Goal: Transaction & Acquisition: Purchase product/service

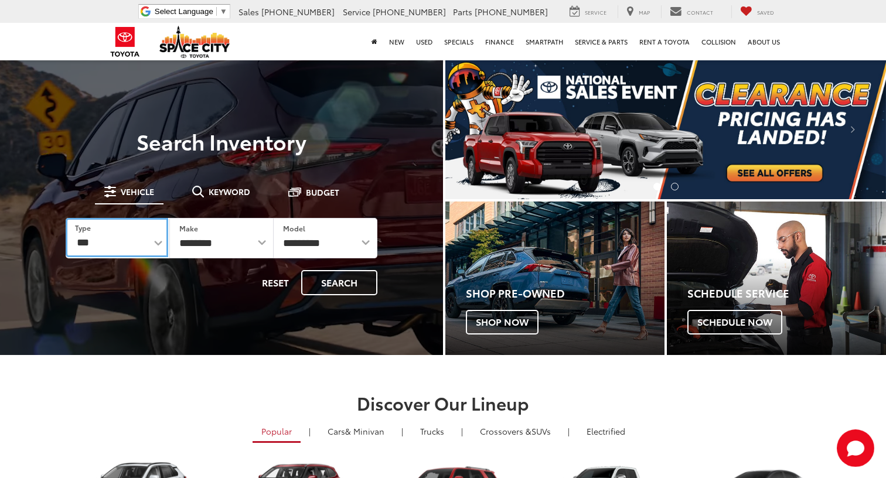
click at [142, 245] on select "*** *** **** *********" at bounding box center [117, 237] width 102 height 39
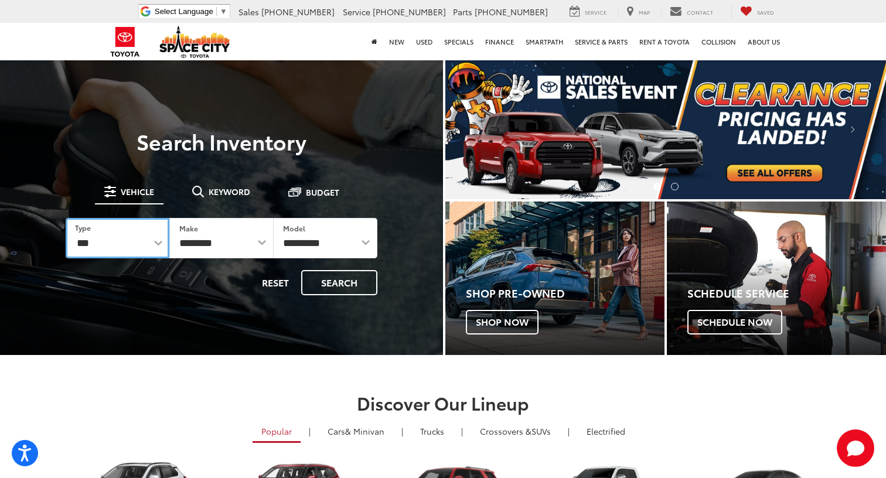
select select "******"
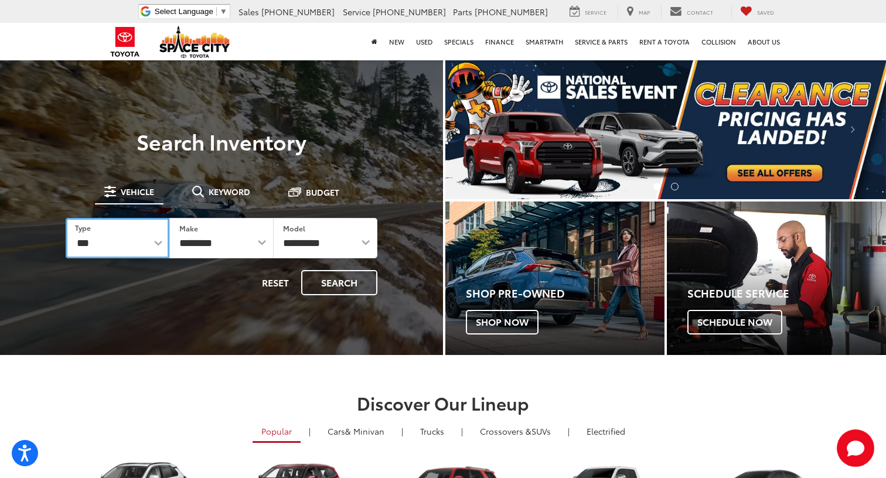
click at [66, 218] on select "*** *** **** *********" at bounding box center [118, 238] width 104 height 40
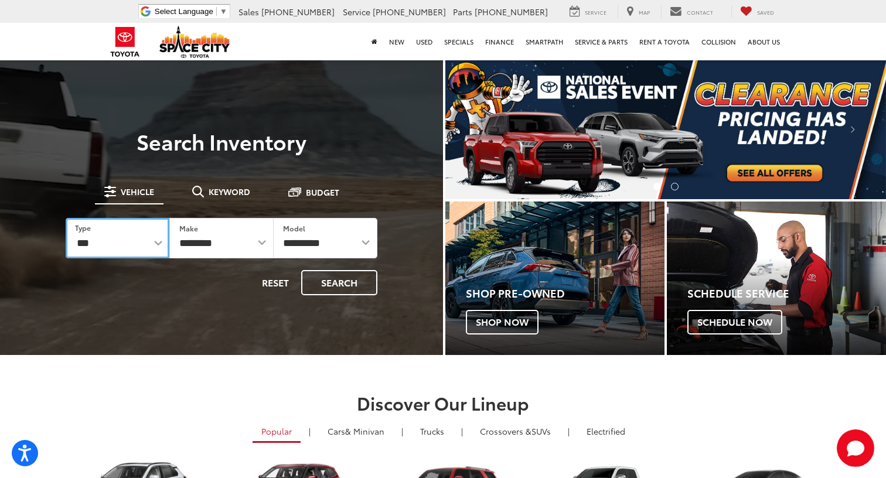
select select "******"
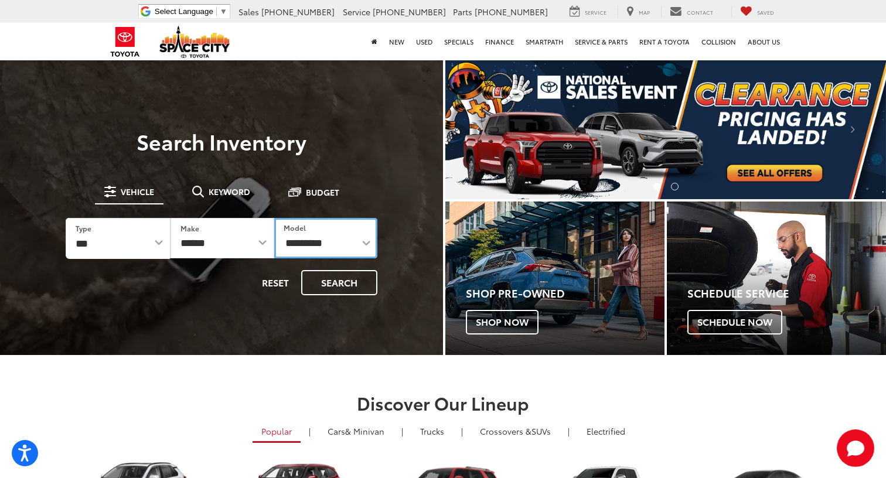
click at [302, 246] on select "**********" at bounding box center [325, 238] width 103 height 40
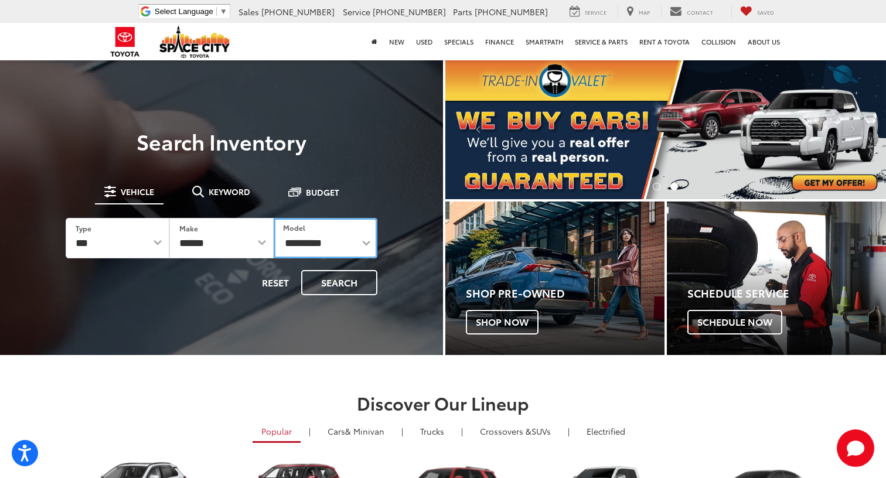
select select "******"
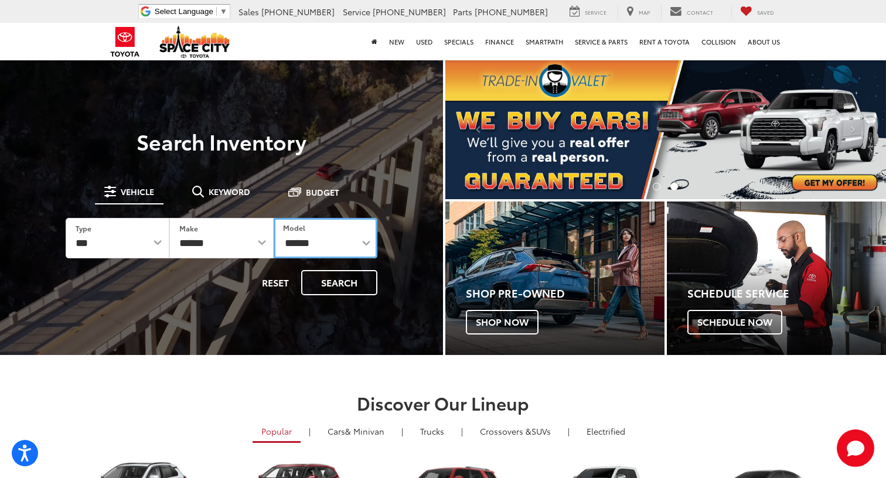
click at [274, 218] on select "**********" at bounding box center [326, 238] width 104 height 40
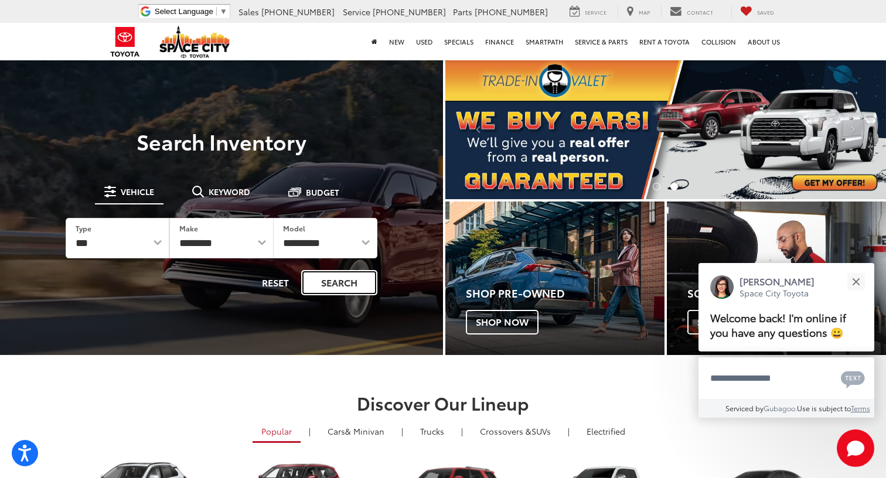
click at [367, 282] on button "Search" at bounding box center [339, 282] width 76 height 25
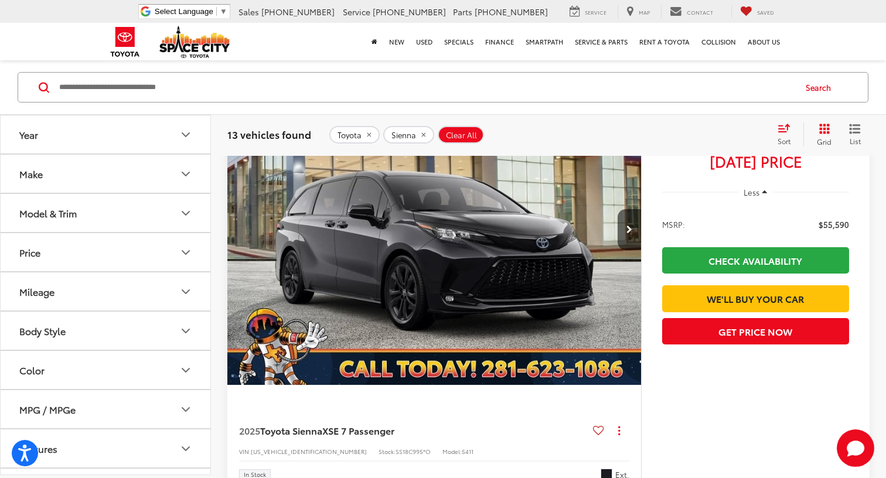
scroll to position [1724, 0]
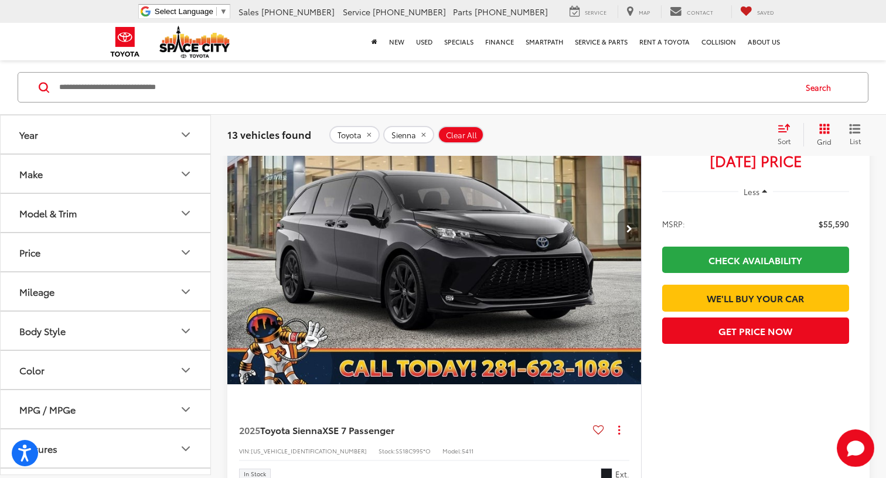
click at [635, 224] on button "Next image" at bounding box center [628, 229] width 23 height 41
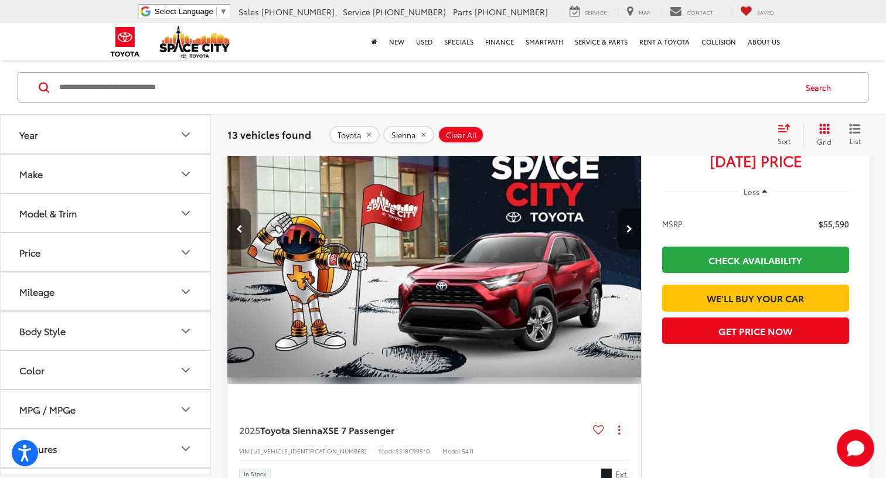
click at [635, 224] on button "Next image" at bounding box center [628, 229] width 23 height 41
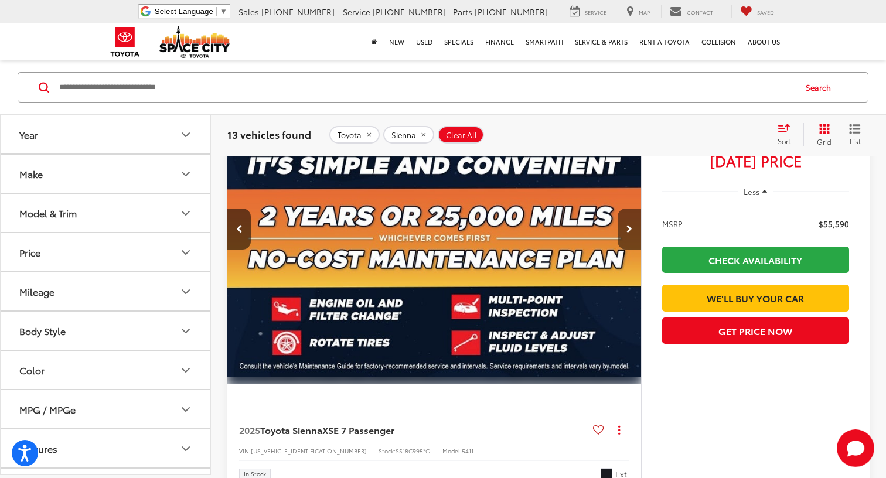
click at [635, 224] on button "Next image" at bounding box center [628, 229] width 23 height 41
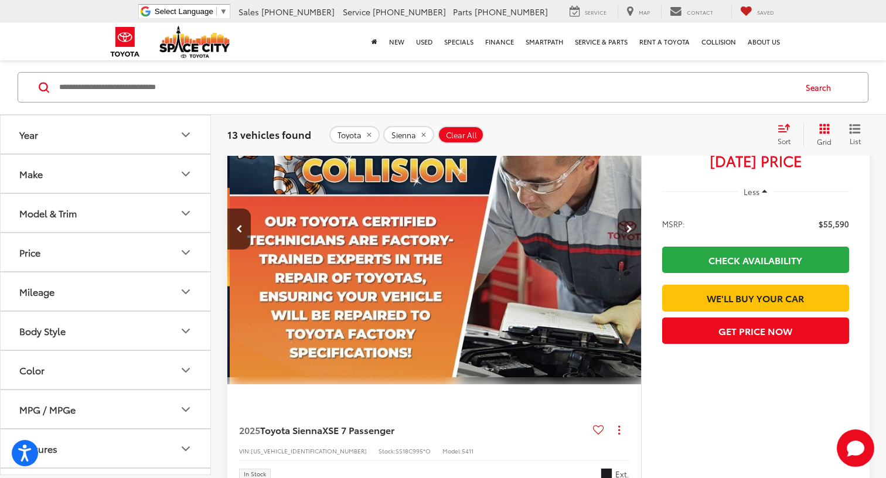
click at [635, 224] on button "Next image" at bounding box center [628, 229] width 23 height 41
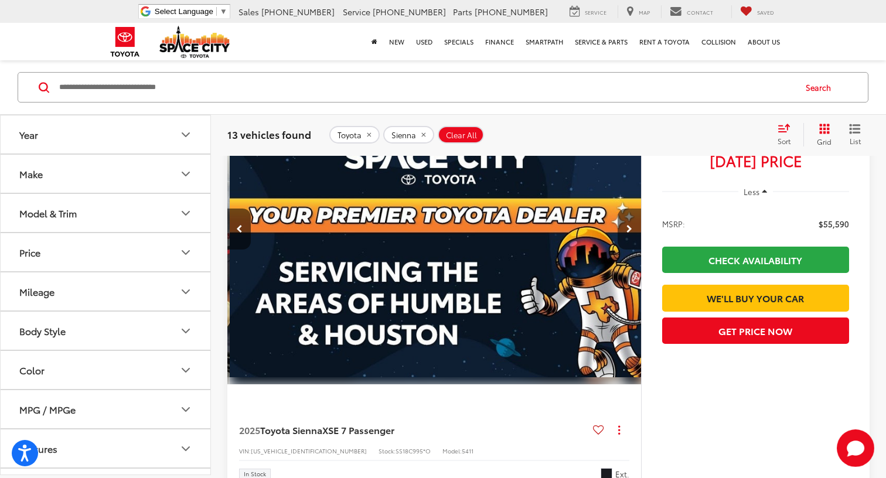
click at [635, 224] on button "Next image" at bounding box center [628, 229] width 23 height 41
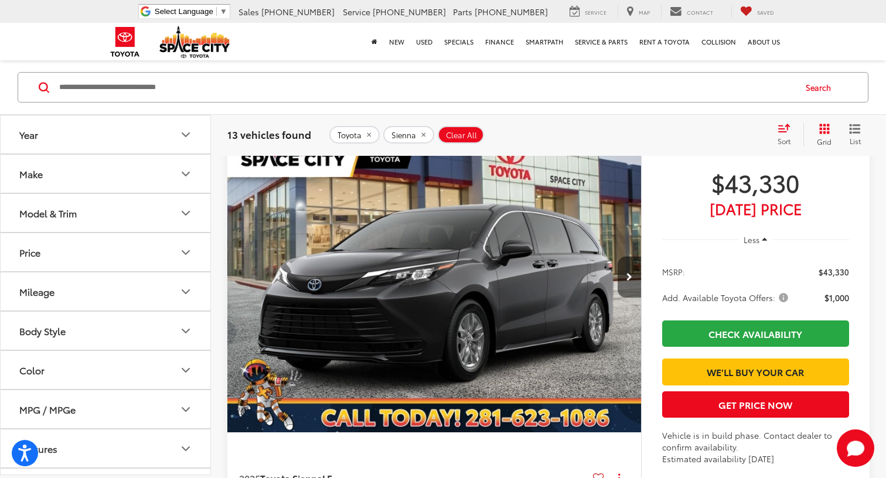
scroll to position [3751, 0]
click at [626, 298] on button "Next image" at bounding box center [628, 277] width 23 height 41
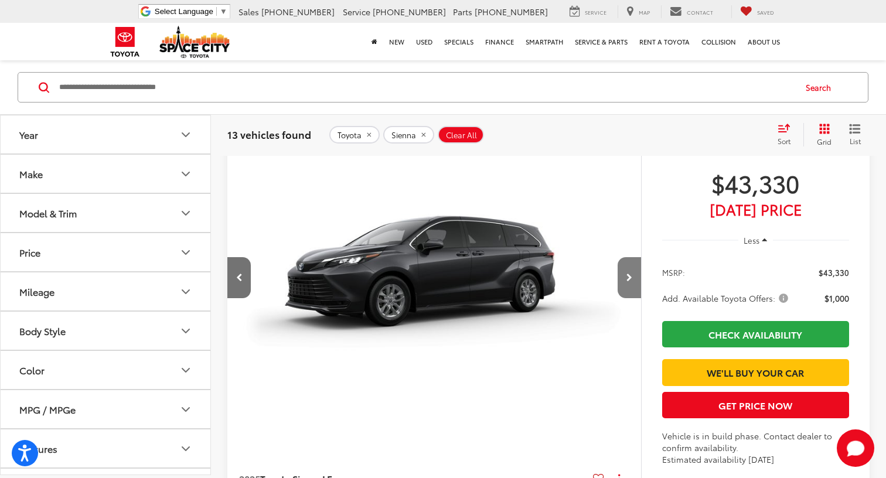
click at [626, 298] on button "Next image" at bounding box center [628, 277] width 23 height 41
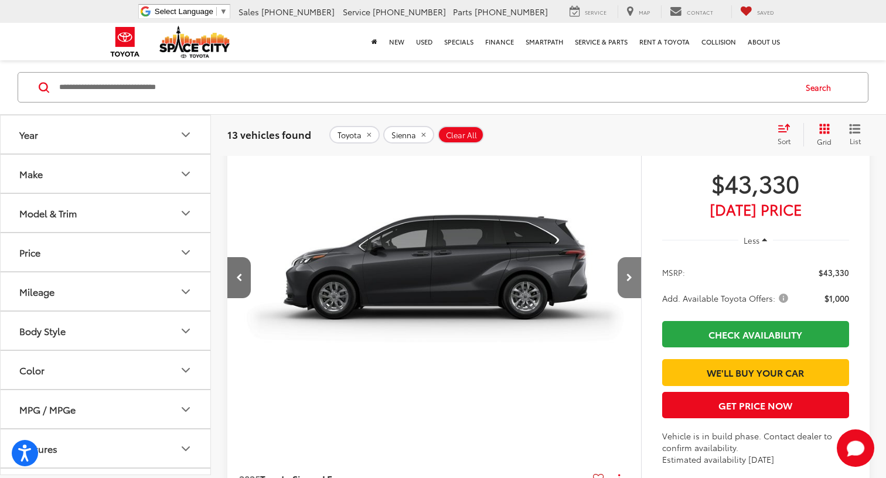
click at [626, 298] on button "Next image" at bounding box center [628, 277] width 23 height 41
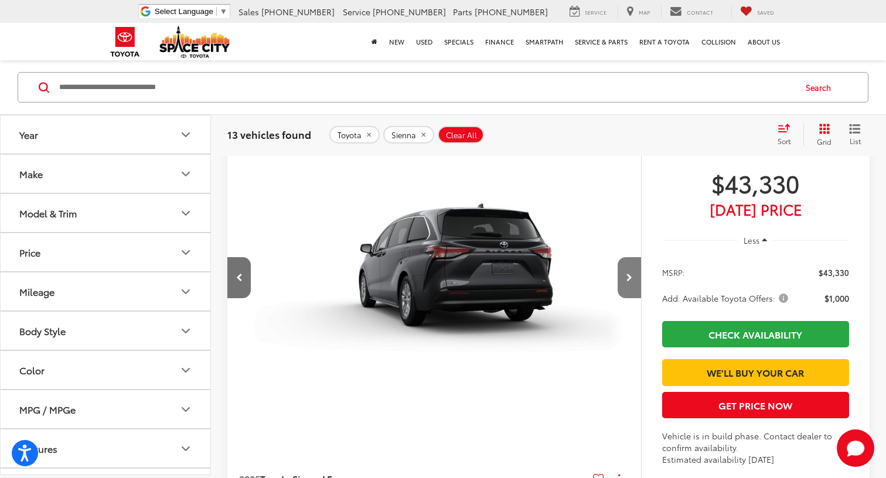
click at [626, 298] on button "Next image" at bounding box center [628, 277] width 23 height 41
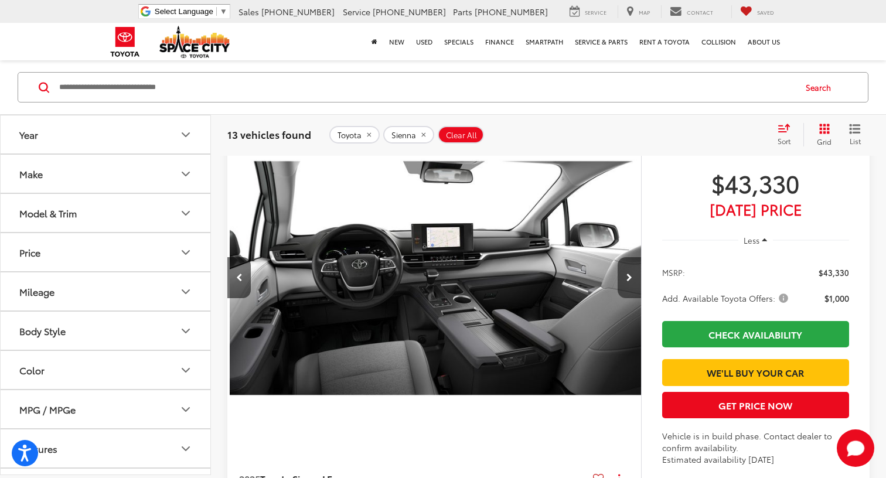
click at [626, 298] on button "Next image" at bounding box center [628, 277] width 23 height 41
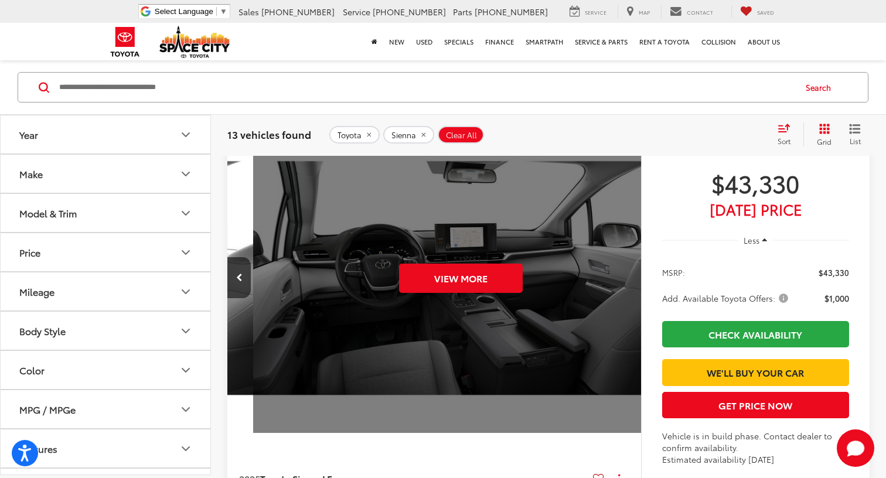
scroll to position [0, 2076]
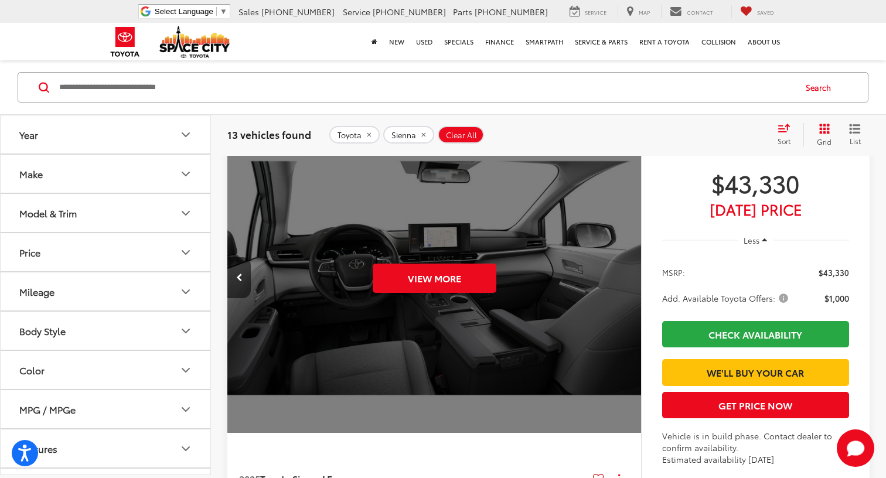
click at [626, 315] on div "View More" at bounding box center [434, 278] width 415 height 312
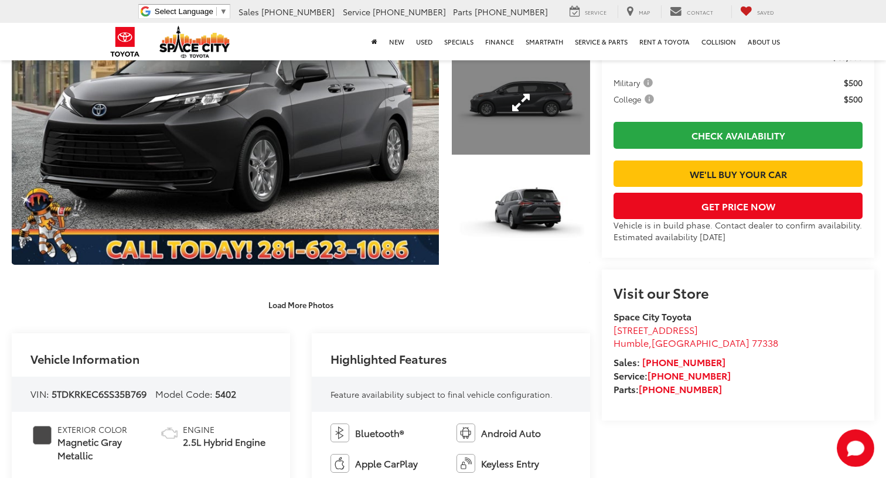
scroll to position [282, 0]
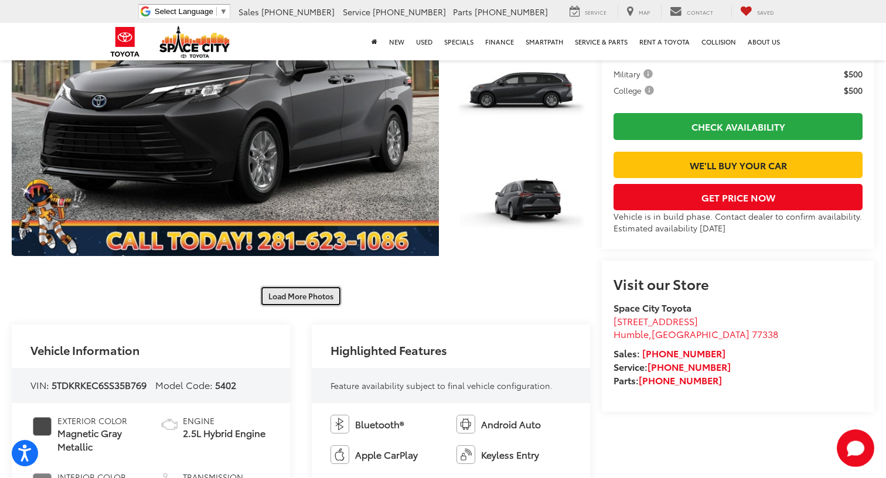
click at [316, 295] on button "Load More Photos" at bounding box center [300, 296] width 81 height 20
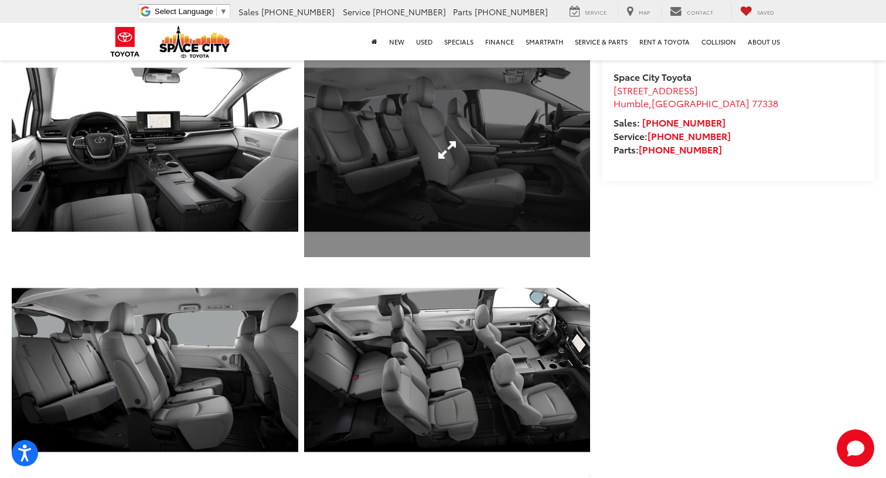
scroll to position [507, 0]
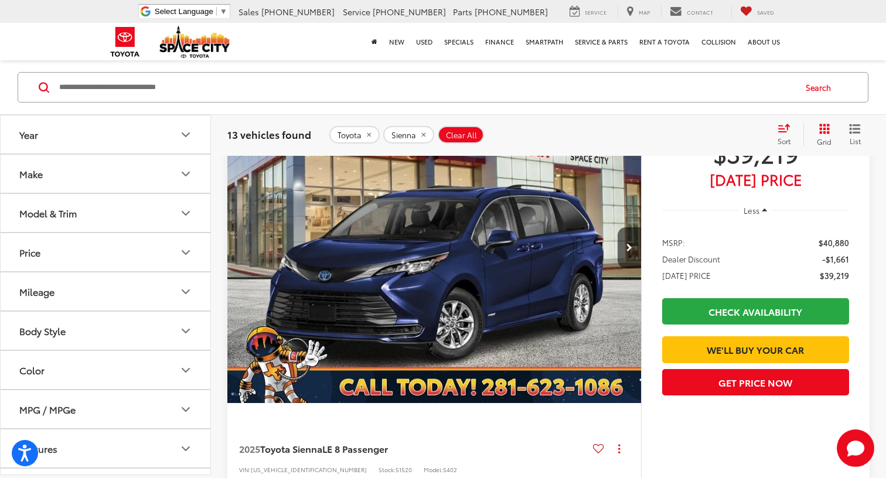
scroll to position [87, 0]
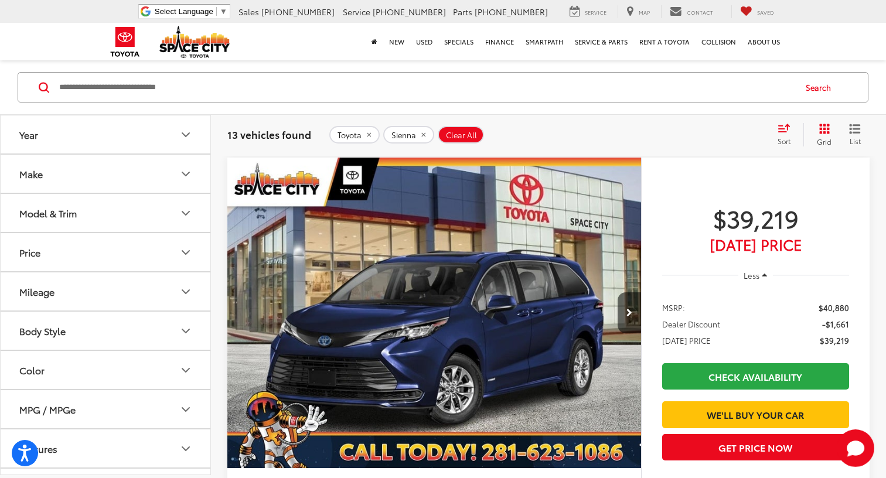
click at [187, 213] on icon "Model & Trim" at bounding box center [186, 213] width 14 height 14
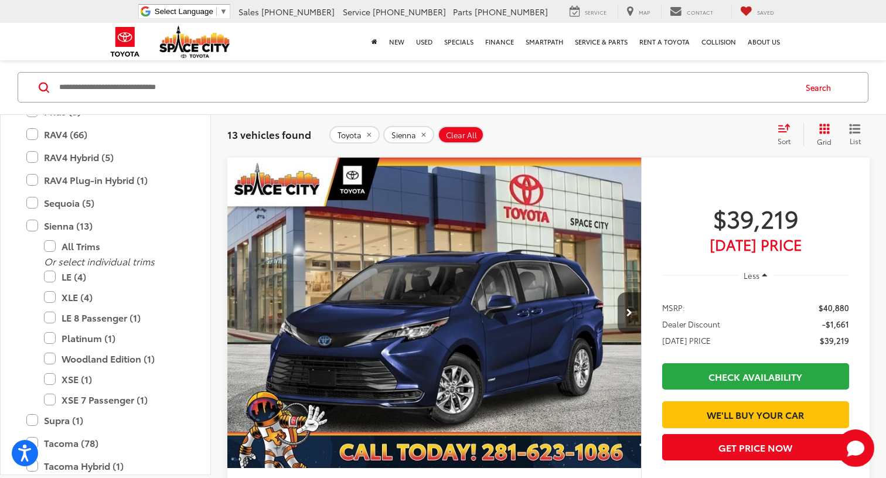
scroll to position [590, 0]
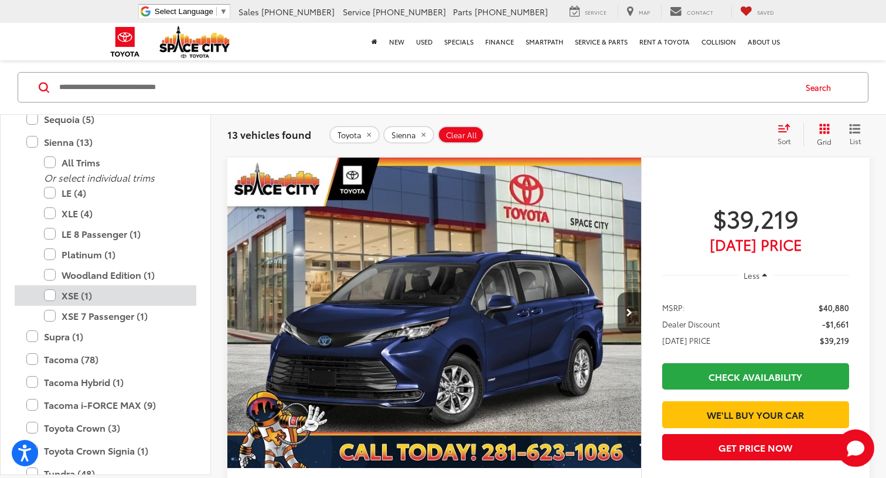
click at [90, 293] on label "XSE (1)" at bounding box center [114, 295] width 141 height 20
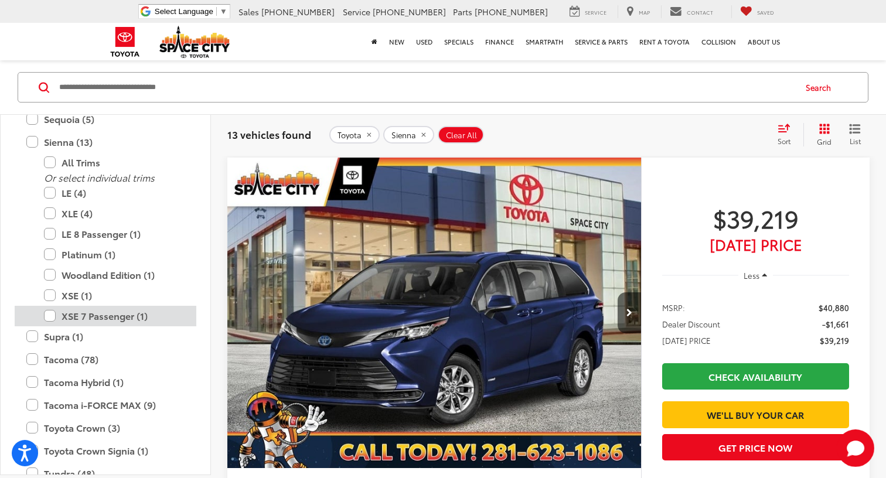
scroll to position [86, 0]
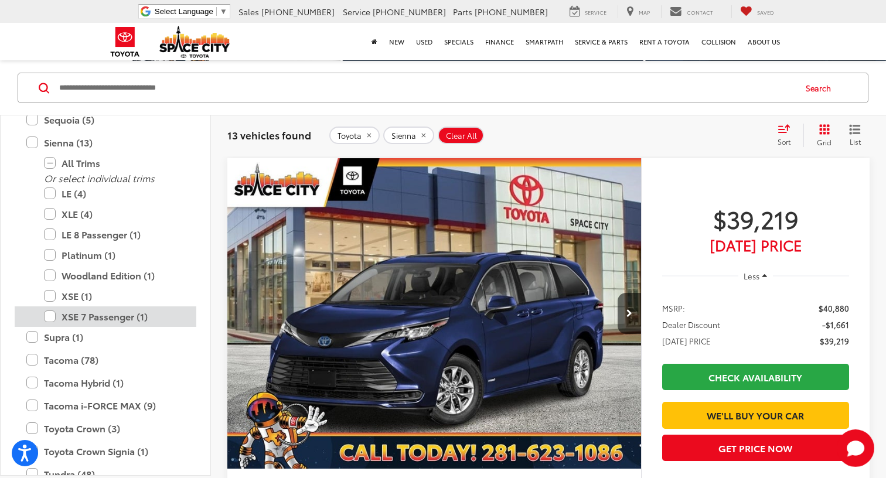
click at [87, 312] on label "XSE 7 Passenger (1)" at bounding box center [114, 316] width 141 height 20
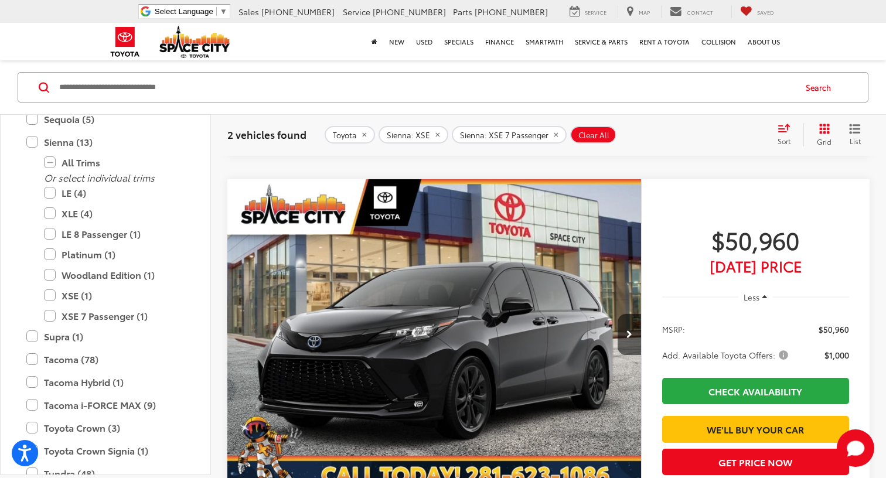
scroll to position [602, 0]
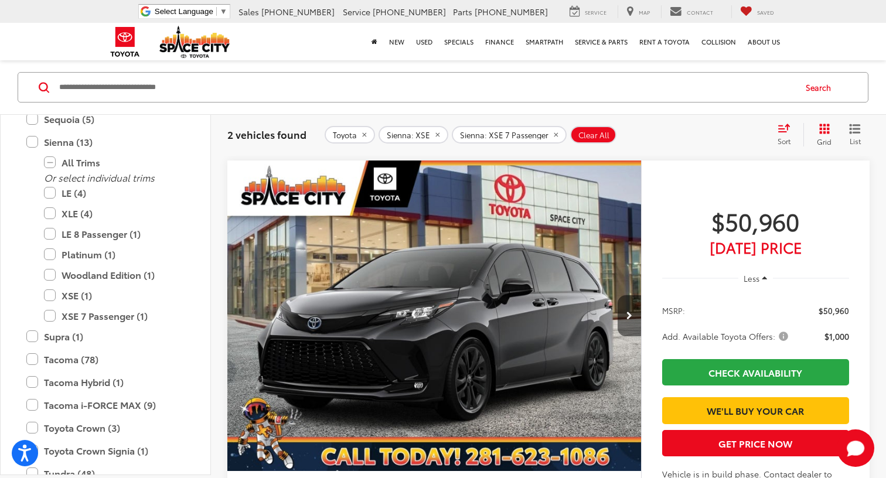
click at [630, 315] on icon "Next image" at bounding box center [629, 316] width 6 height 8
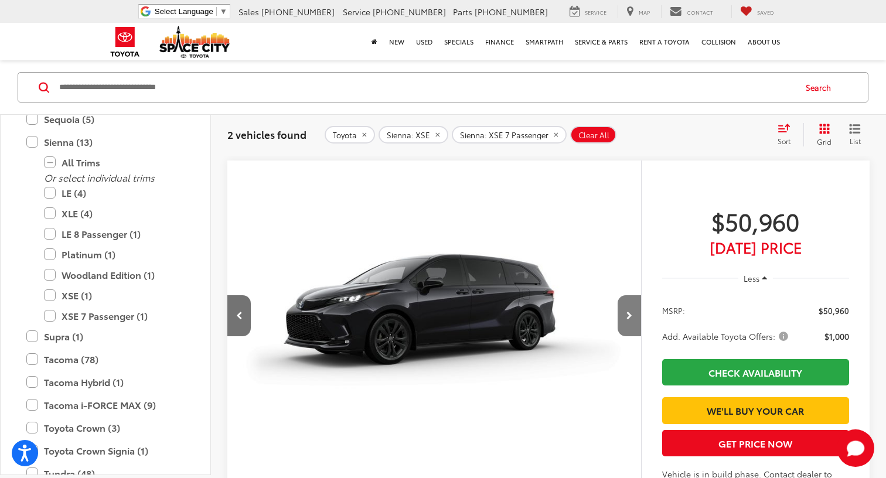
click at [630, 315] on icon "Next image" at bounding box center [629, 316] width 6 height 8
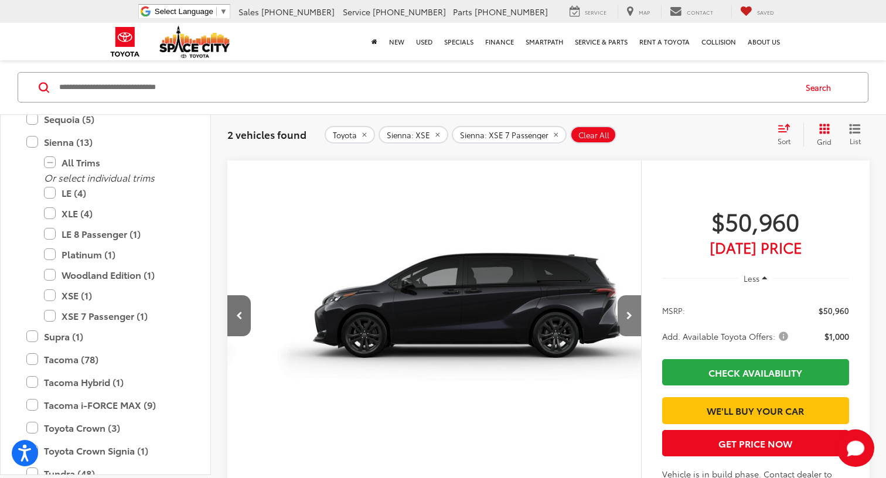
click at [630, 315] on icon "Next image" at bounding box center [629, 316] width 6 height 8
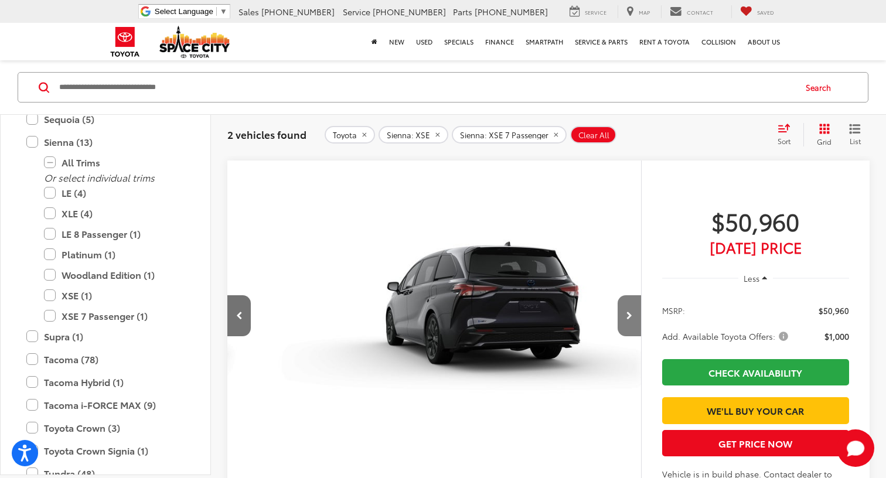
click at [630, 315] on icon "Next image" at bounding box center [629, 316] width 6 height 8
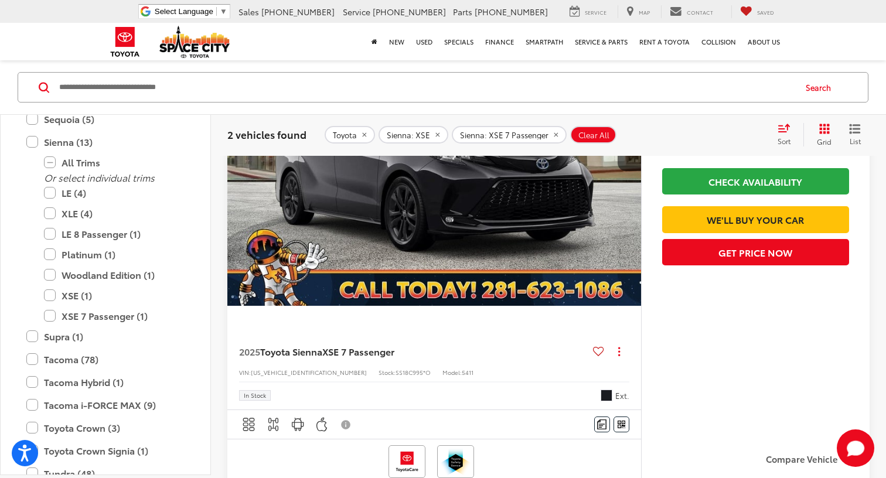
scroll to position [225, 0]
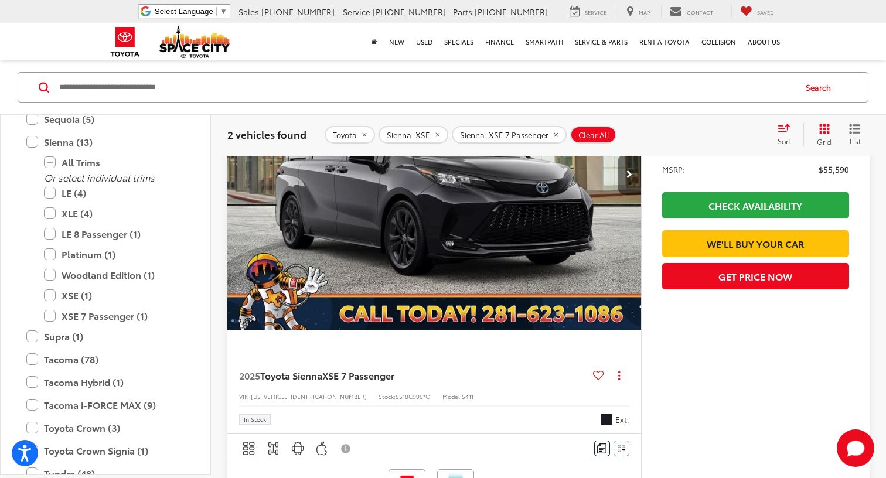
click at [637, 179] on button "Next image" at bounding box center [628, 174] width 23 height 41
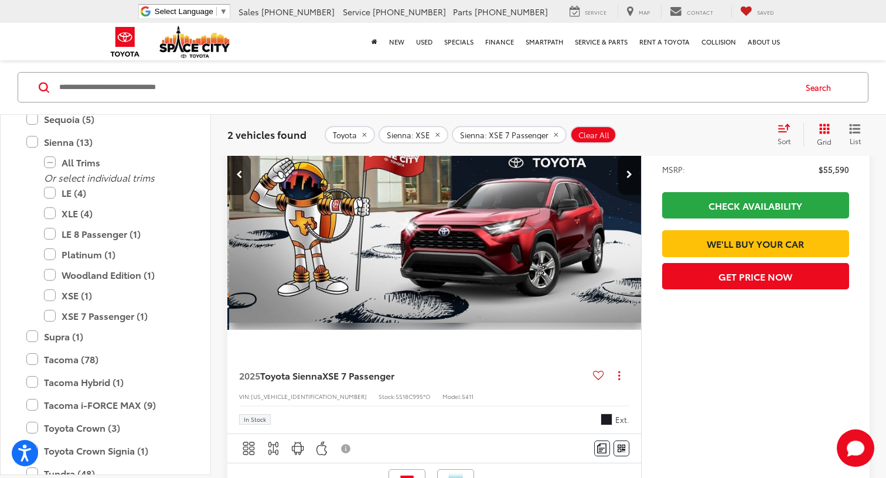
click at [637, 179] on button "Next image" at bounding box center [628, 174] width 23 height 41
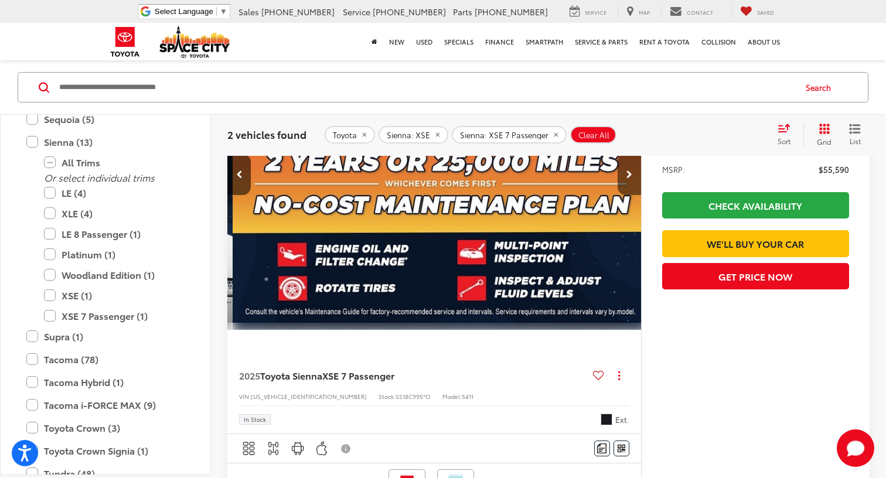
click at [637, 179] on button "Next image" at bounding box center [628, 174] width 23 height 41
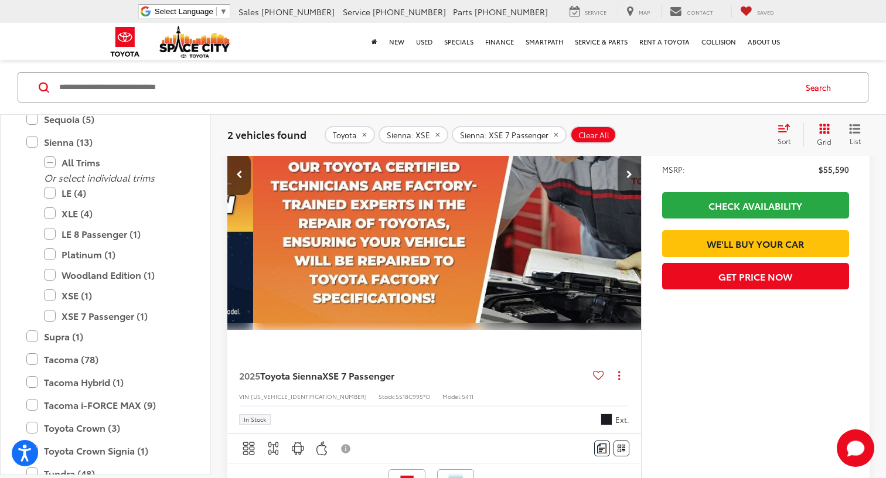
click at [637, 179] on button "Next image" at bounding box center [628, 174] width 23 height 41
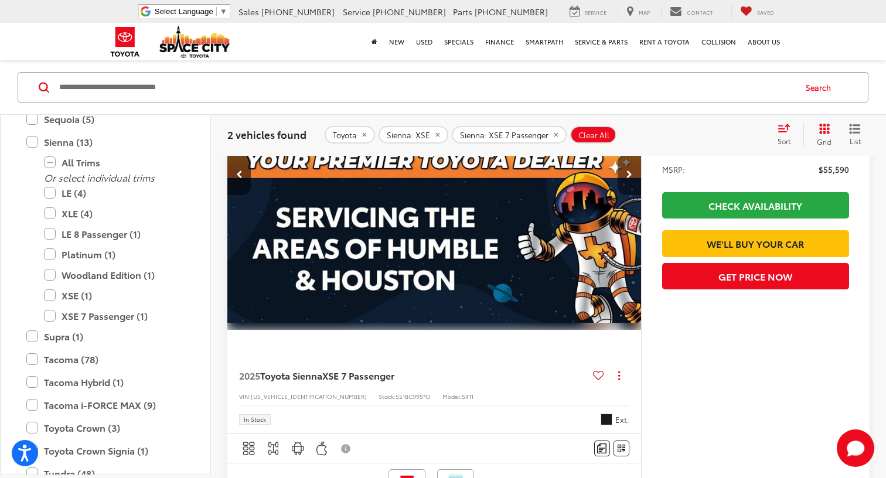
click at [637, 179] on button "Next image" at bounding box center [628, 174] width 23 height 41
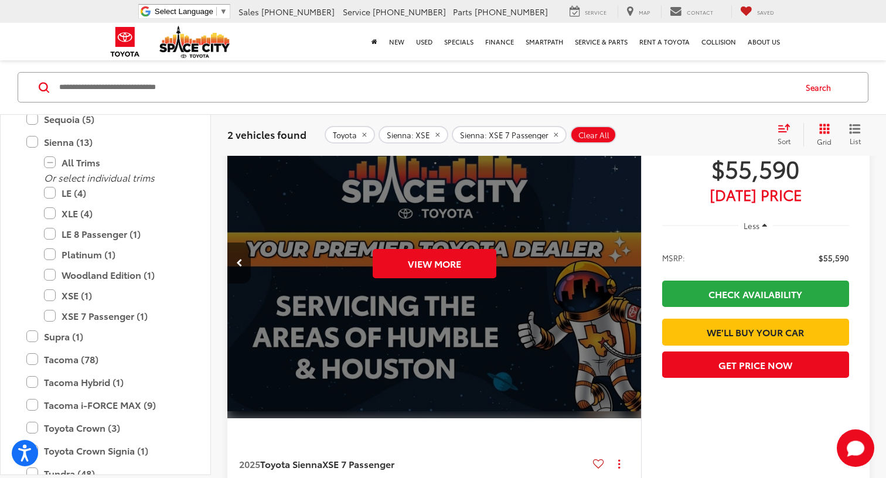
scroll to position [134, 0]
